Goal: Information Seeking & Learning: Learn about a topic

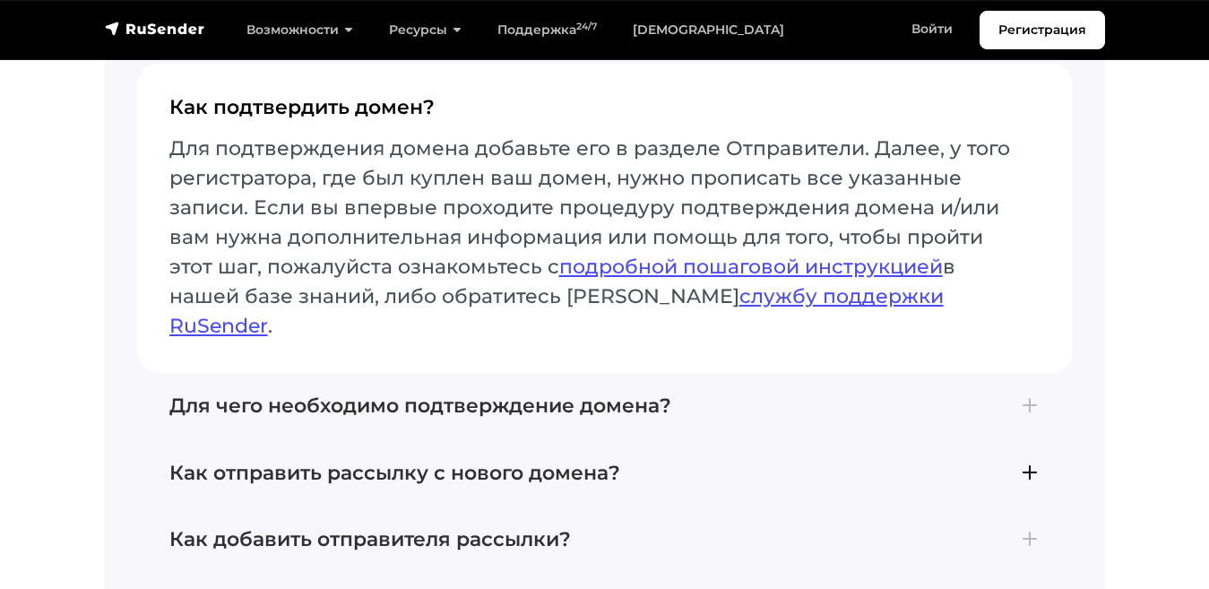
scroll to position [7499, 0]
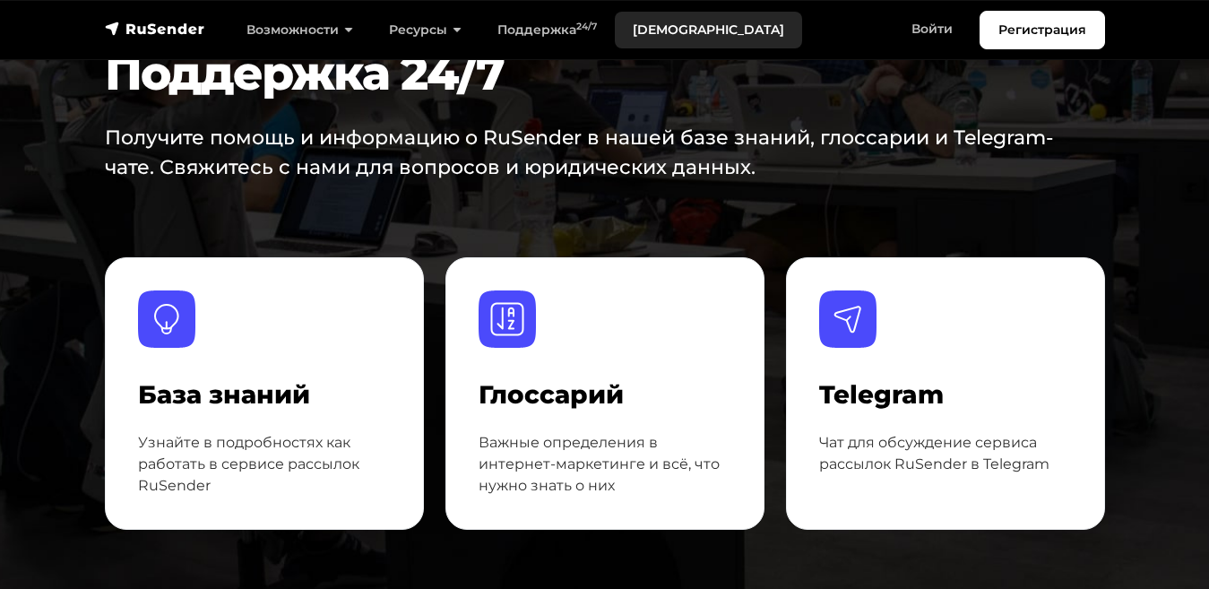
scroll to position [50, 0]
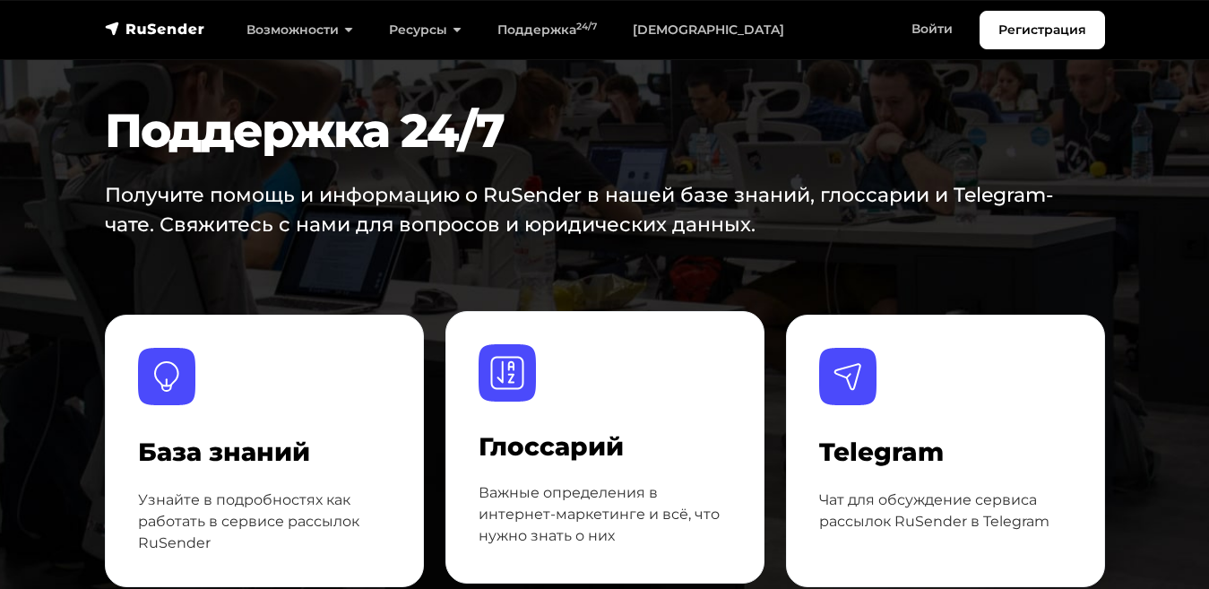
click at [520, 365] on img at bounding box center [506, 372] width 57 height 57
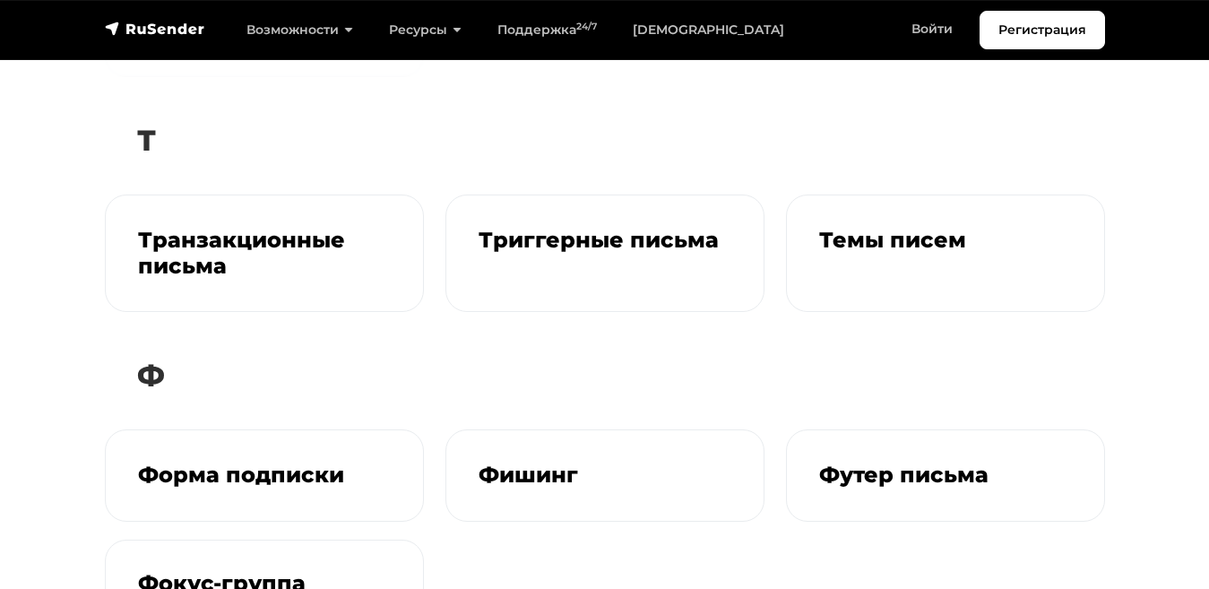
scroll to position [5627, 0]
